Goal: Navigation & Orientation: Go to known website

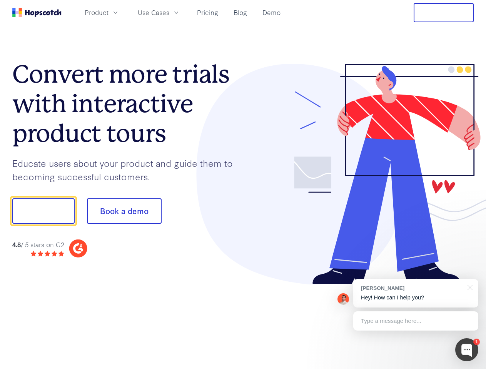
click at [243, 185] on div at bounding box center [358, 174] width 231 height 221
click at [108, 12] on span "Product" at bounding box center [97, 13] width 24 height 10
click at [169, 12] on span "Use Cases" at bounding box center [154, 13] width 32 height 10
click at [444, 13] on button "Free Trial" at bounding box center [444, 12] width 60 height 19
click at [43, 211] on button "Show me!" at bounding box center [43, 211] width 62 height 25
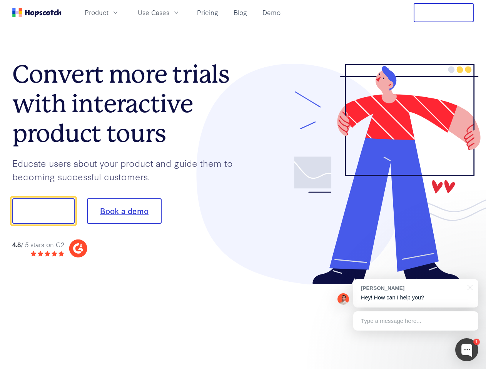
click at [124, 211] on button "Book a demo" at bounding box center [124, 211] width 75 height 25
click at [467, 350] on div at bounding box center [466, 350] width 23 height 23
click at [416, 294] on div "[PERSON_NAME] Hey! How can I help you?" at bounding box center [415, 293] width 125 height 28
click at [469, 287] on div at bounding box center [468, 287] width 19 height 16
click at [416, 321] on div at bounding box center [406, 262] width 144 height 154
